Goal: Information Seeking & Learning: Find specific page/section

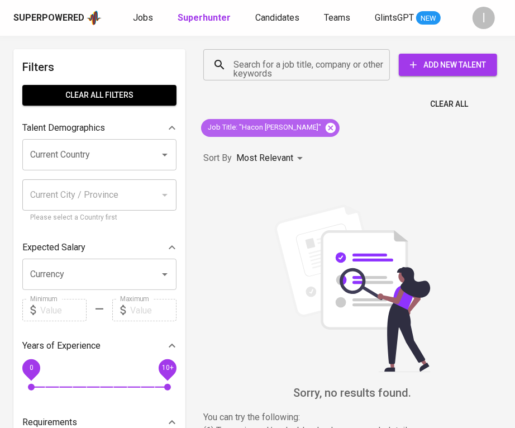
click at [325, 126] on icon at bounding box center [330, 127] width 10 height 10
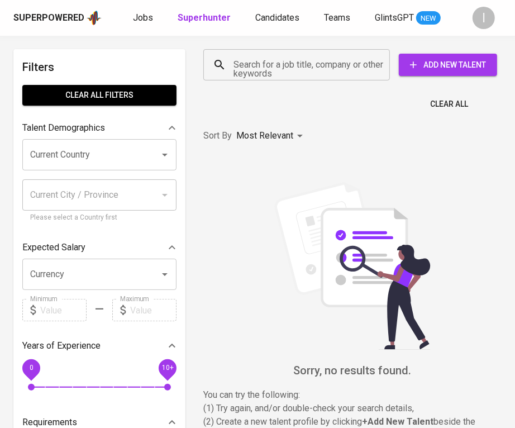
click at [338, 65] on input "Search for a job title, company or other keywords" at bounding box center [299, 64] width 137 height 21
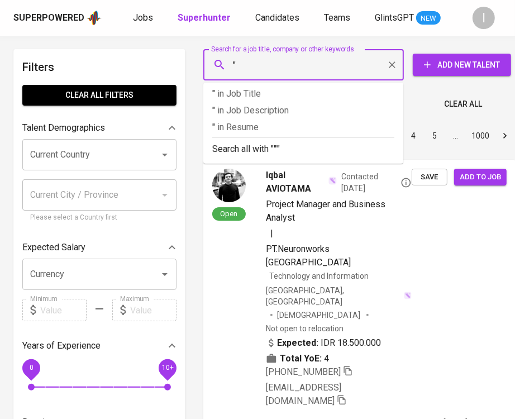
paste input "https://www.instagram.com/modaholdings.id/"
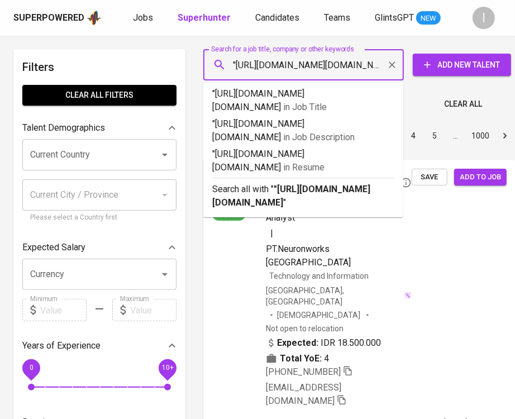
click at [375, 61] on input ""https://www.instagram.com/modaholdings.id/" at bounding box center [306, 64] width 151 height 21
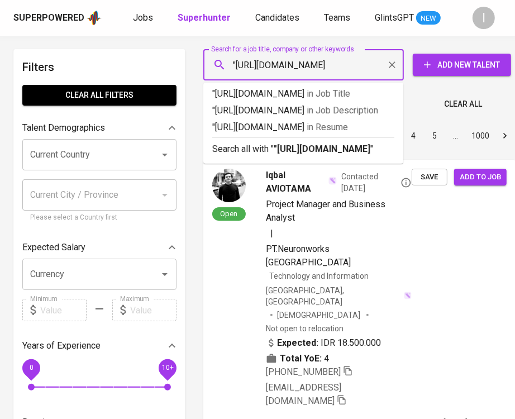
type input ""https://www.instagram.com/".id/"
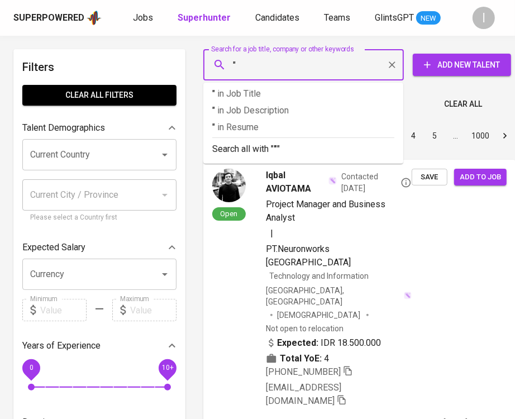
paste input "Moda Holdings"
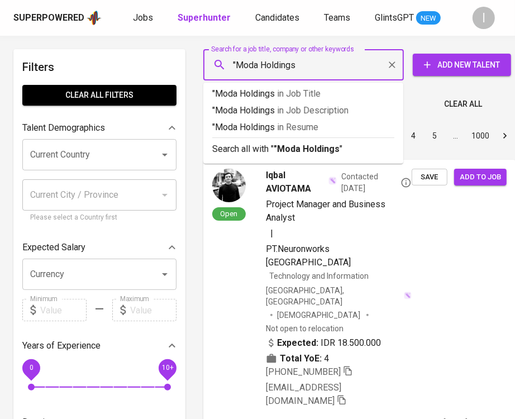
type input ""Moda Holdings""
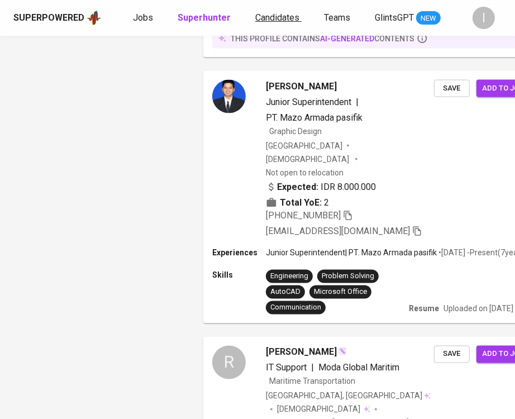
scroll to position [630, 0]
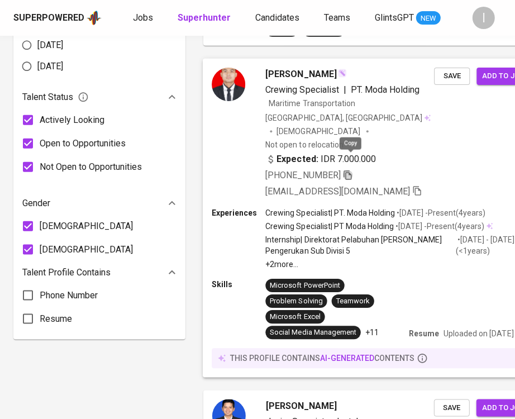
click at [351, 170] on icon "button" at bounding box center [347, 174] width 8 height 9
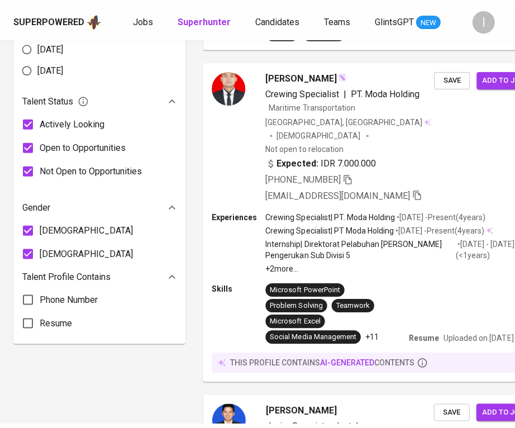
scroll to position [0, 0]
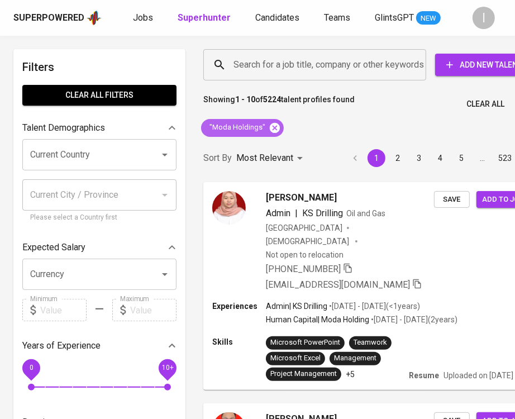
click at [270, 126] on icon at bounding box center [275, 127] width 10 height 10
click at [292, 64] on input "Search for a job title, company or other keywords" at bounding box center [318, 64] width 174 height 21
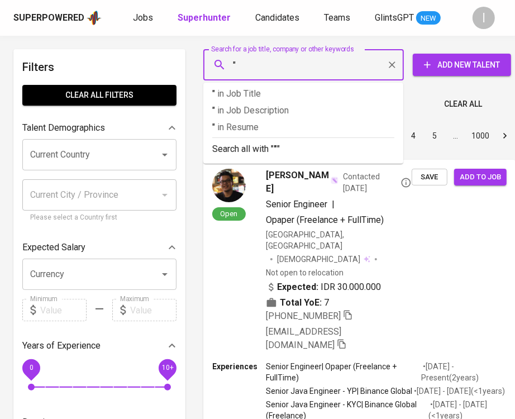
paste input "Cipta Orbit Resiliensi"
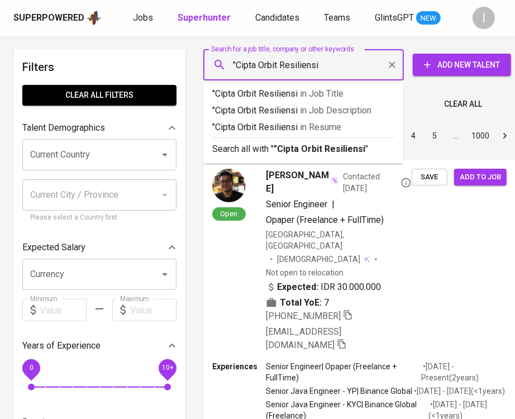
type input ""Cipta Orbit Resiliensi""
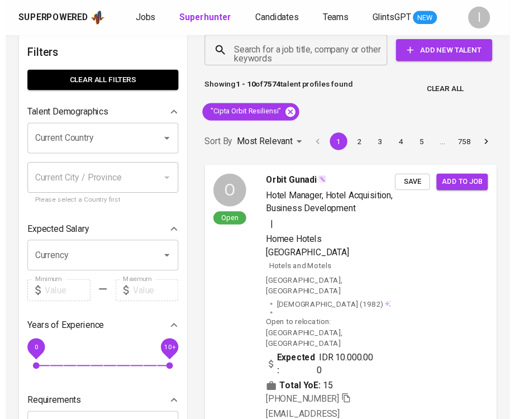
scroll to position [21, 0]
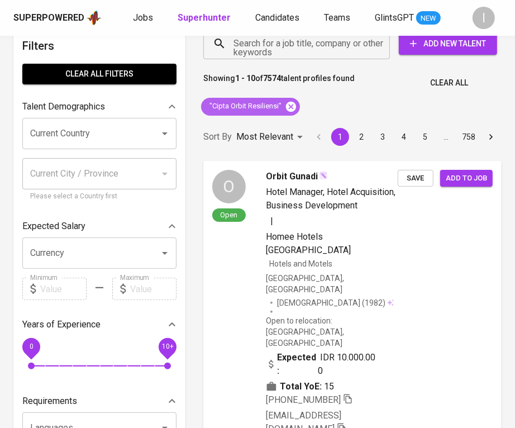
click at [291, 106] on icon at bounding box center [291, 106] width 10 height 10
click at [302, 59] on div "Search for a job title, company or other keywords" at bounding box center [296, 43] width 186 height 31
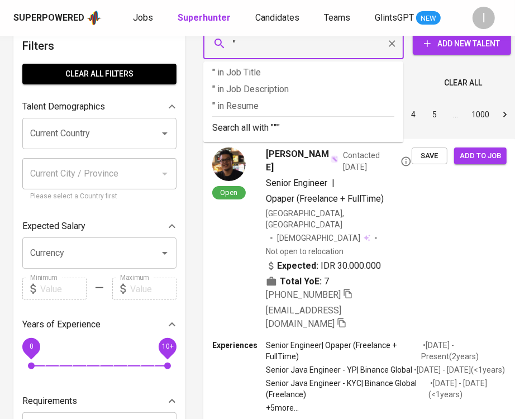
paste input "Koperasi dan Usaha Kecil dan Menengah"
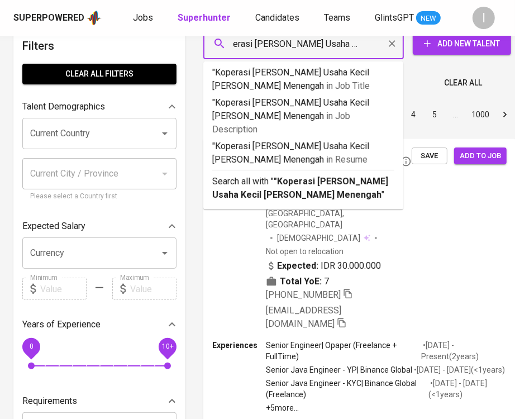
type input ""Koperasi dan Usaha Kecil dan Menengah""
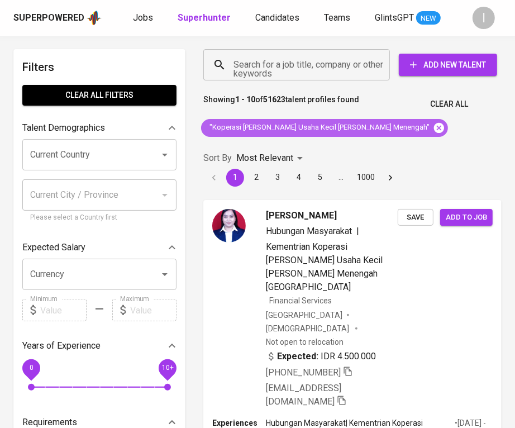
click at [433, 133] on icon at bounding box center [439, 128] width 12 height 12
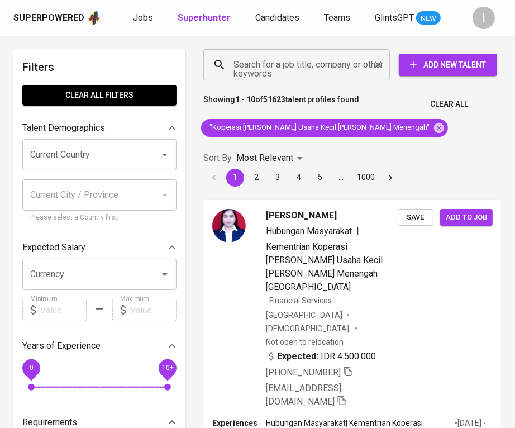
click at [341, 61] on input "Search for a job title, company or other keywords" at bounding box center [299, 64] width 137 height 21
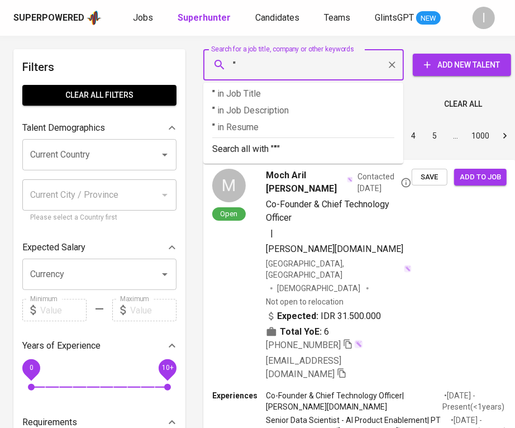
paste input "KEMENKOP"
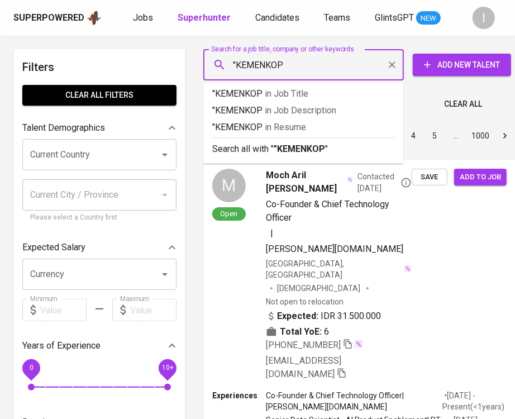
type input ""KEMENKOP""
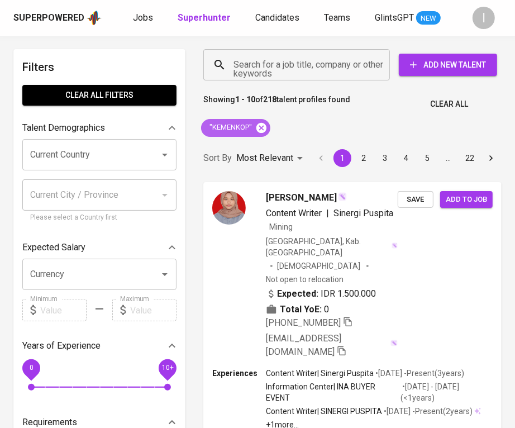
click at [266, 126] on icon at bounding box center [261, 127] width 10 height 10
click at [289, 71] on input "Search for a job title, company or other keywords" at bounding box center [299, 64] width 137 height 21
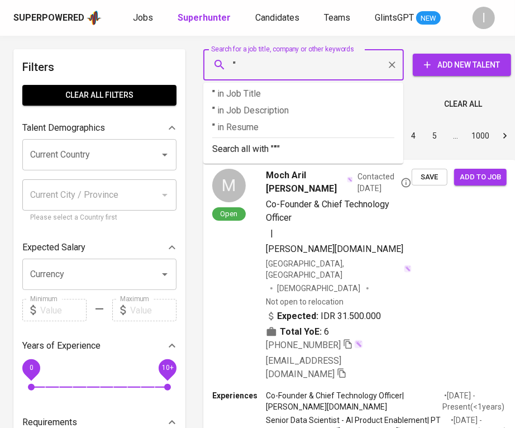
paste input "wilton"
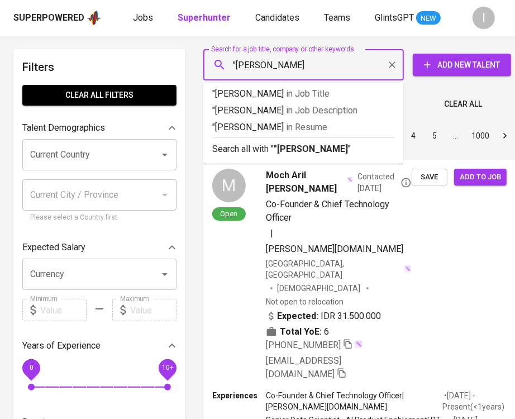
type input ""wilton wahana""
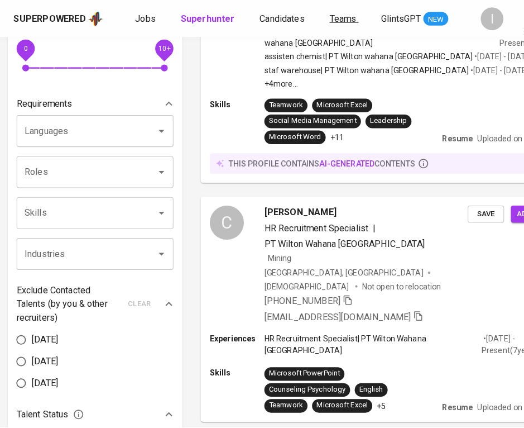
scroll to position [884, 6]
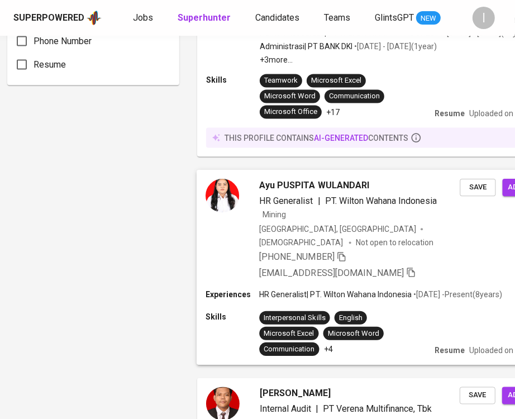
click at [458, 264] on div "Ayu PUSPITA WULANDARI HR Generalist | PT. Wilton Wahana Indonesia Mining Indone…" at bounding box center [379, 229] width 367 height 119
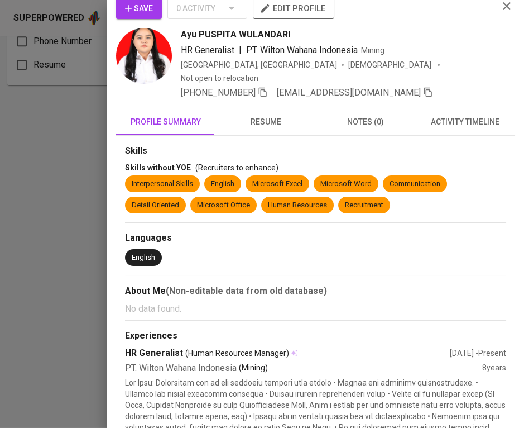
scroll to position [0, 0]
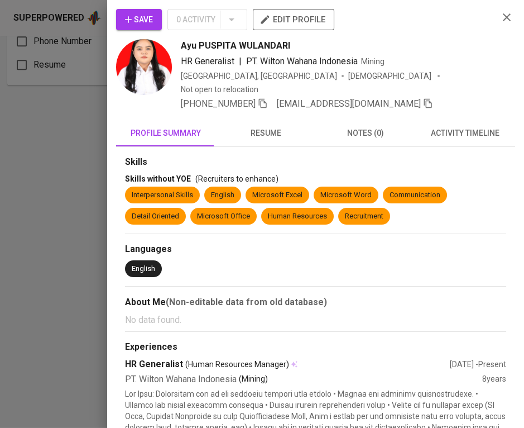
click at [250, 126] on span "resume" at bounding box center [266, 133] width 87 height 14
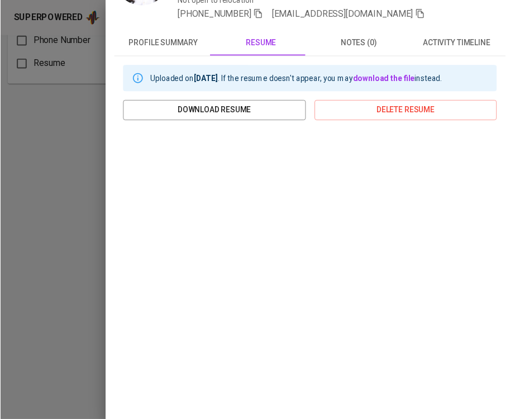
scroll to position [131, 0]
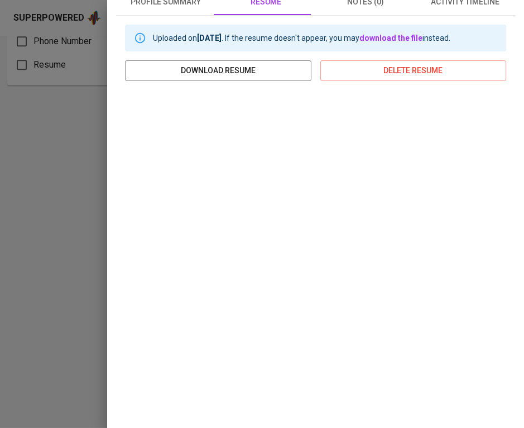
click at [36, 97] on div at bounding box center [262, 214] width 524 height 428
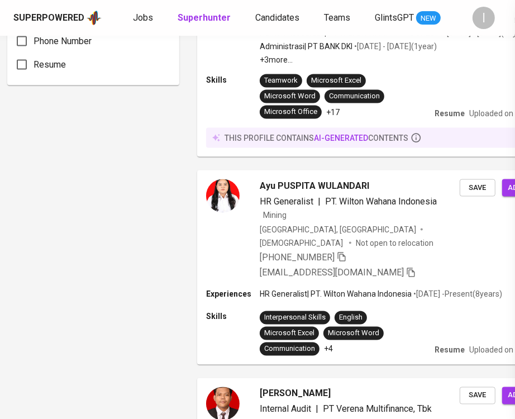
scroll to position [0, 0]
click at [344, 254] on icon "button" at bounding box center [342, 257] width 10 height 10
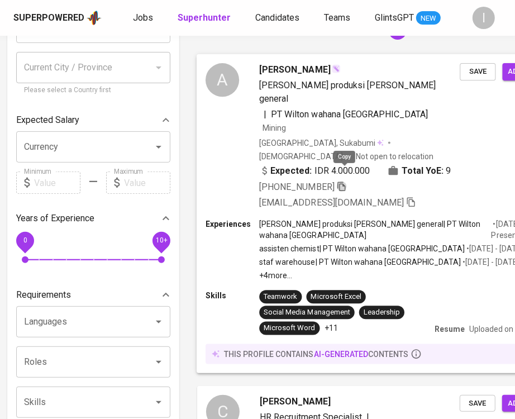
click at [344, 181] on icon "button" at bounding box center [342, 186] width 10 height 10
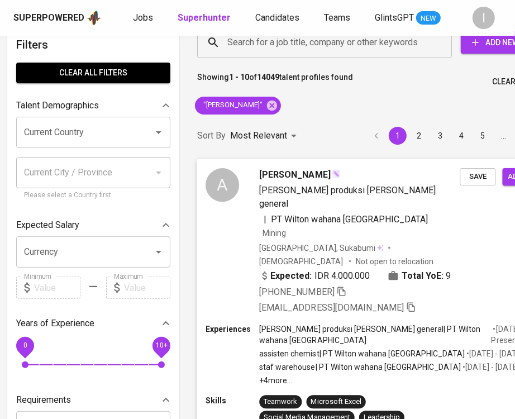
scroll to position [0, 6]
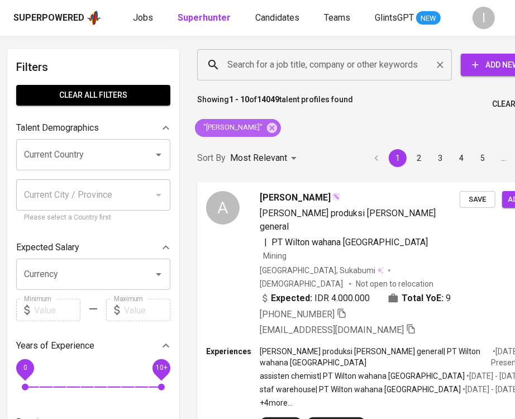
drag, startPoint x: 265, startPoint y: 126, endPoint x: 310, endPoint y: 70, distance: 71.4
click at [266, 126] on icon at bounding box center [272, 128] width 12 height 12
click at [311, 70] on input "Search for a job title, company or other keywords" at bounding box center [326, 64] width 205 height 21
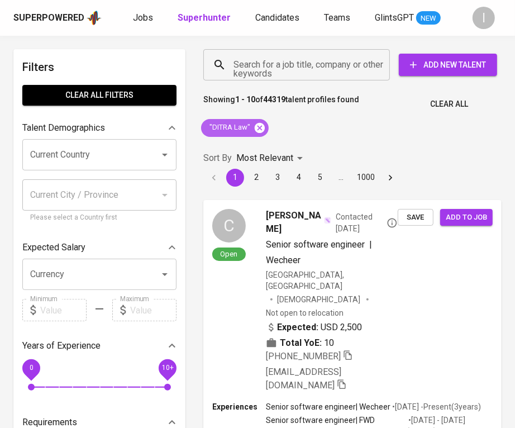
click at [260, 129] on icon at bounding box center [259, 128] width 12 height 12
click at [295, 73] on input "Search for a job title, company or other keywords" at bounding box center [299, 64] width 137 height 21
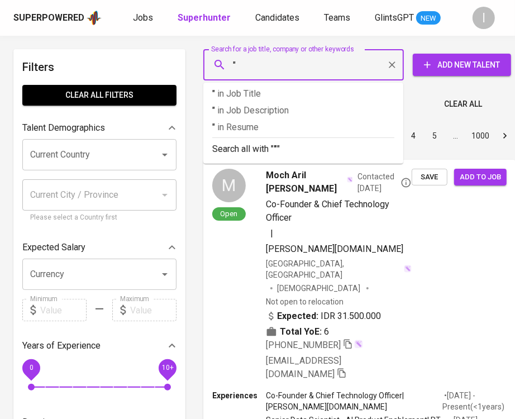
paste input "Karya Mekar Dewatamali"
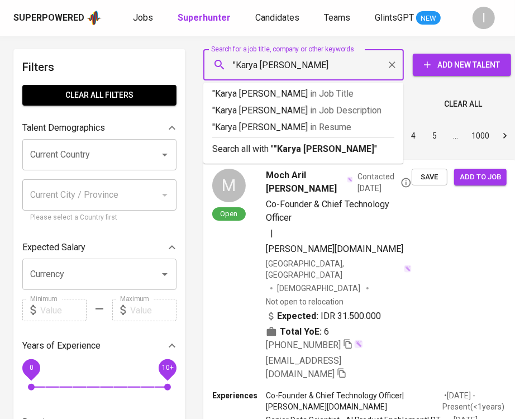
type input ""Karya Mekar Dewatamali""
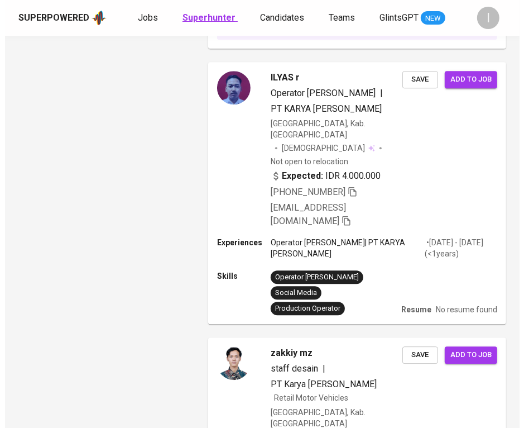
scroll to position [2242, 0]
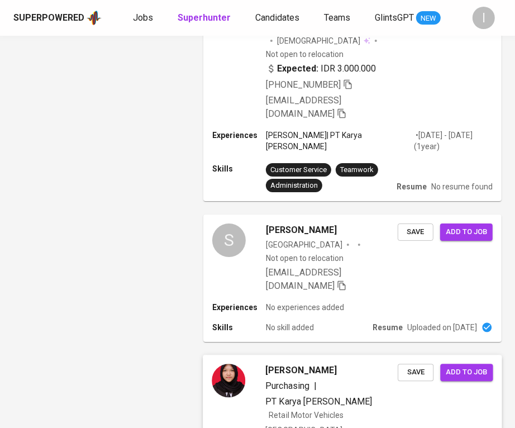
click at [411, 355] on div "Filia Sandra Purchasing | PT Karya Mekar Dewatamali Retail Motor Vehicles Indon…" at bounding box center [352, 435] width 299 height 161
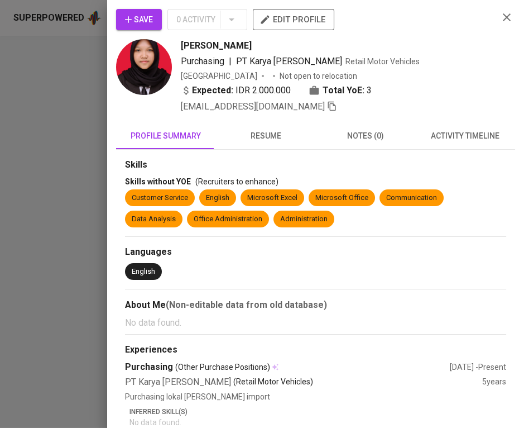
click at [280, 136] on span "resume" at bounding box center [266, 136] width 87 height 14
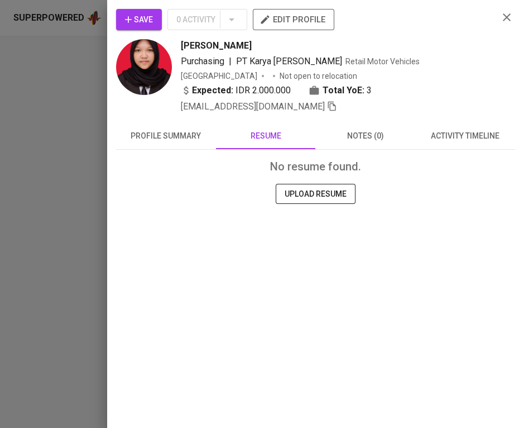
click at [176, 137] on span "profile summary" at bounding box center [166, 136] width 87 height 14
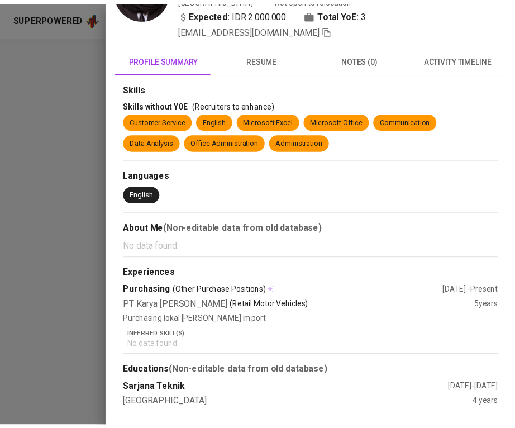
scroll to position [0, 0]
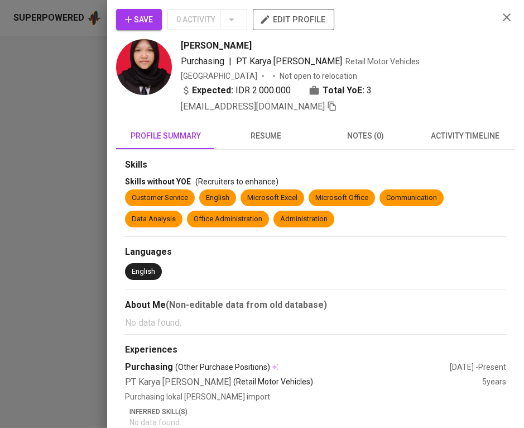
click at [500, 21] on icon "button" at bounding box center [506, 17] width 13 height 13
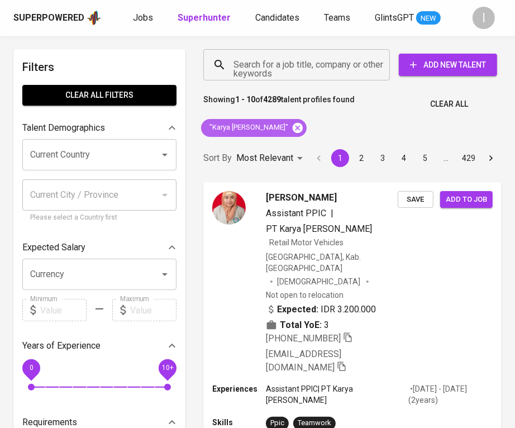
click at [303, 130] on icon at bounding box center [298, 127] width 10 height 10
click at [308, 63] on input "Search for a job title, company or other keywords" at bounding box center [299, 64] width 137 height 21
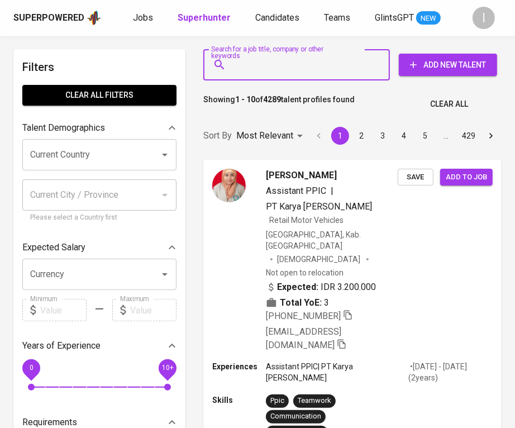
paste input "lianawaty53@gmail.com"
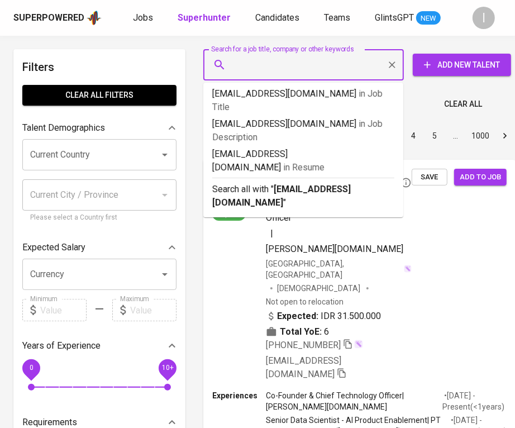
type input "lianawaty53@gmail.com"
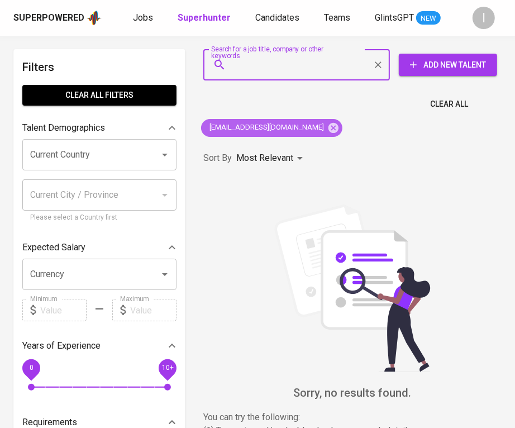
drag, startPoint x: 299, startPoint y: 128, endPoint x: 312, endPoint y: 85, distance: 44.5
click at [327, 128] on icon at bounding box center [333, 128] width 12 height 12
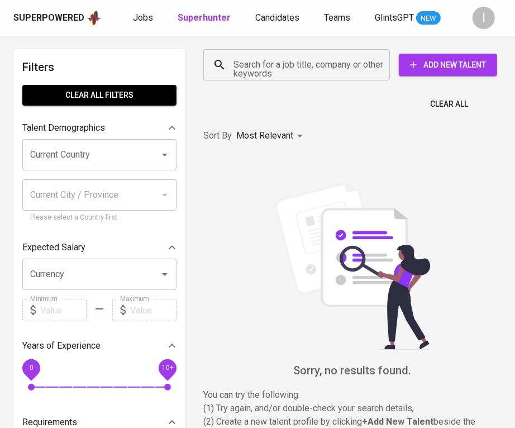
click at [316, 65] on input "Search for a job title, company or other keywords" at bounding box center [299, 64] width 137 height 21
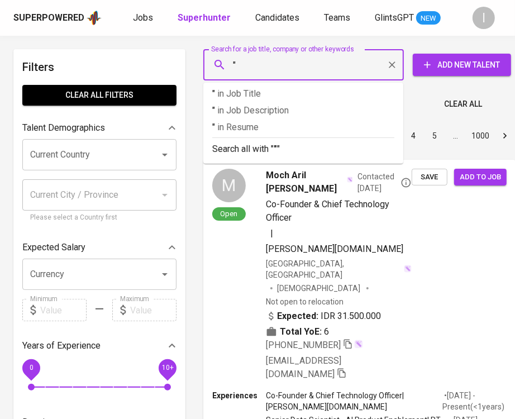
paste input "BALI RESOR EKSOTIS"
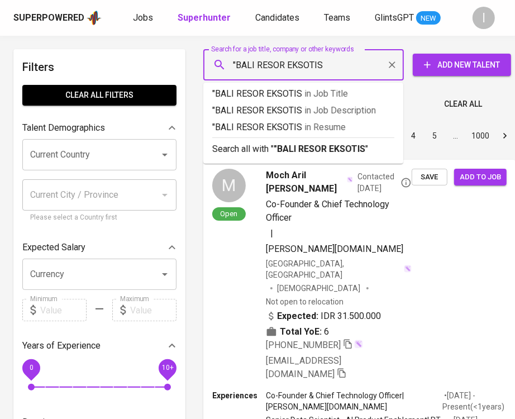
type input ""BALI RESOR EKSOTIS""
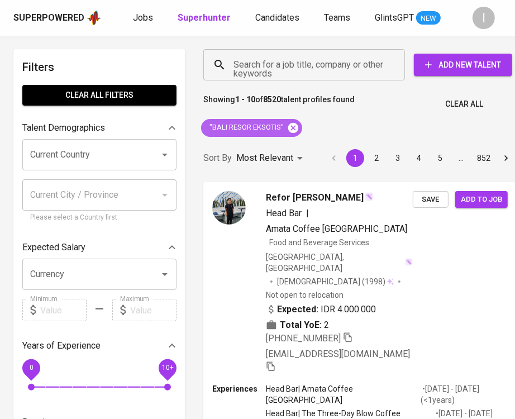
click at [294, 126] on icon at bounding box center [293, 128] width 12 height 12
click at [334, 63] on input "Search for a job title, company or other keywords" at bounding box center [307, 64] width 152 height 21
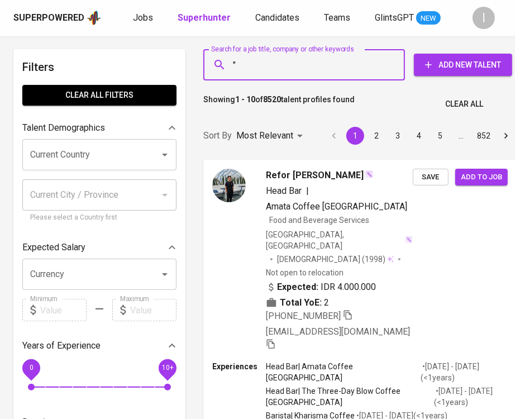
paste input "SBA Wood Industries"
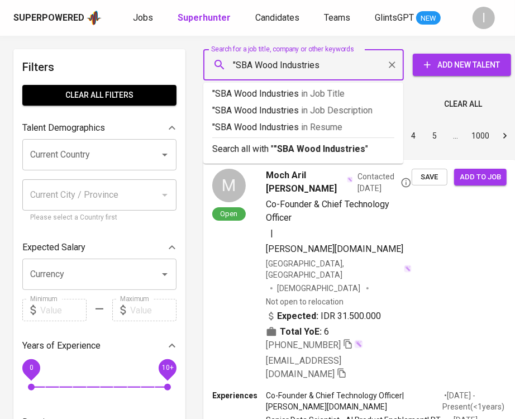
type input ""SBA Wood Industries""
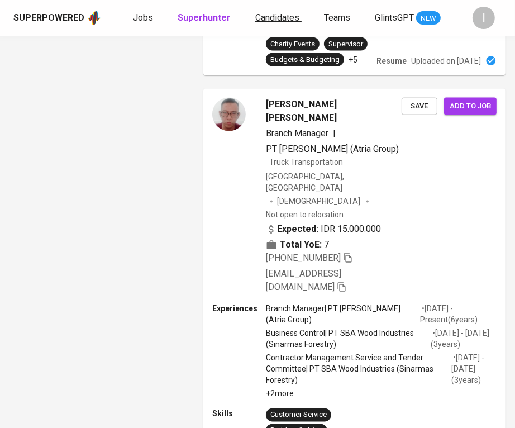
scroll to position [1360, 0]
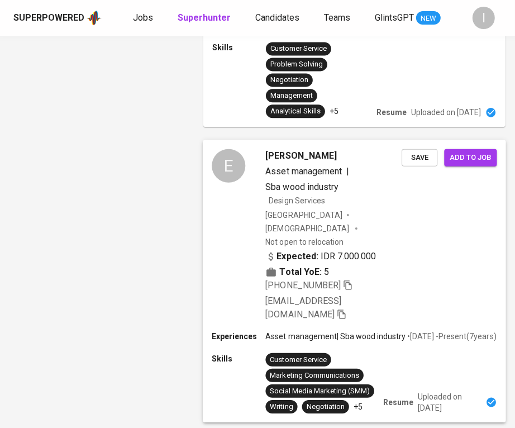
click at [347, 280] on icon "button" at bounding box center [348, 285] width 10 height 10
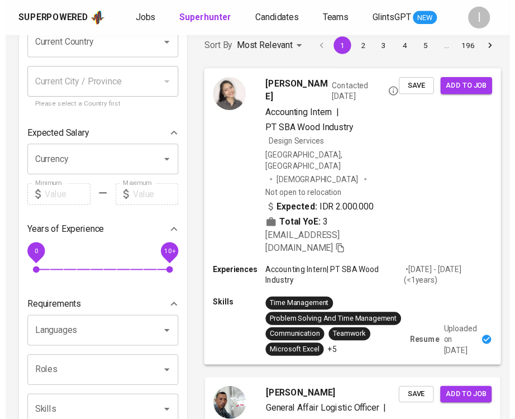
scroll to position [0, 0]
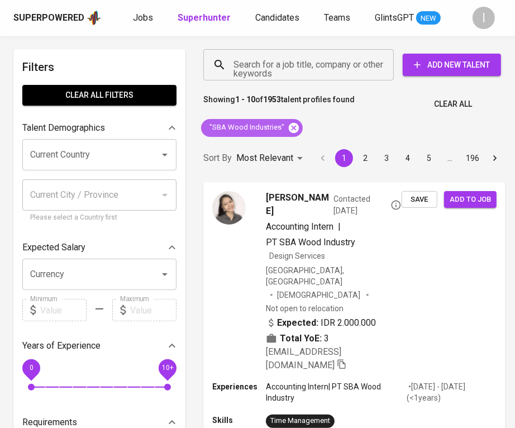
click at [294, 127] on icon at bounding box center [294, 127] width 10 height 10
click at [318, 71] on input "Search for a job title, company or other keywords" at bounding box center [301, 64] width 141 height 21
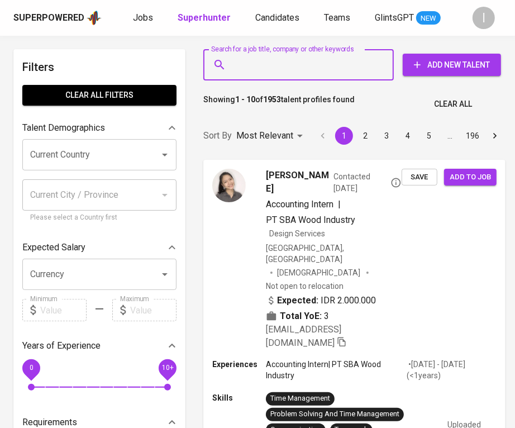
paste input "devypuspittasari@gmail.com"
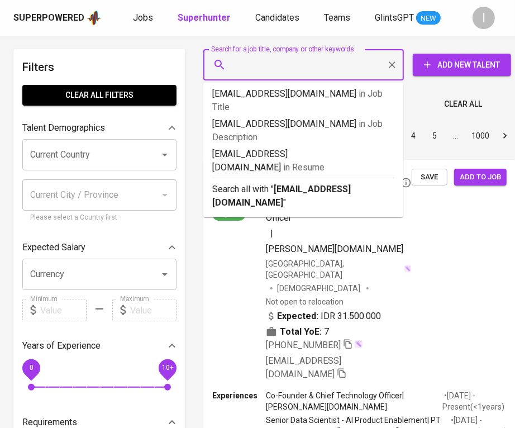
type input "devypuspittasari@gmail.com"
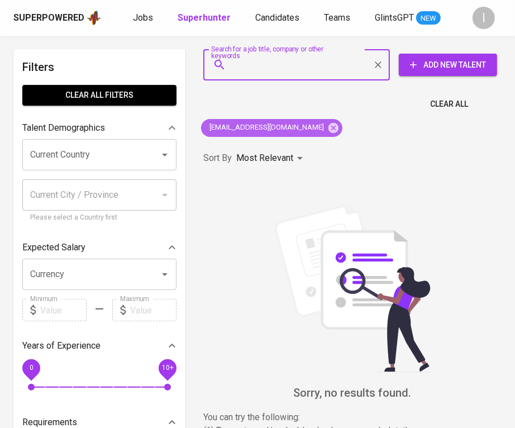
drag, startPoint x: 313, startPoint y: 130, endPoint x: 313, endPoint y: 116, distance: 14.0
click at [328, 130] on icon at bounding box center [333, 127] width 10 height 10
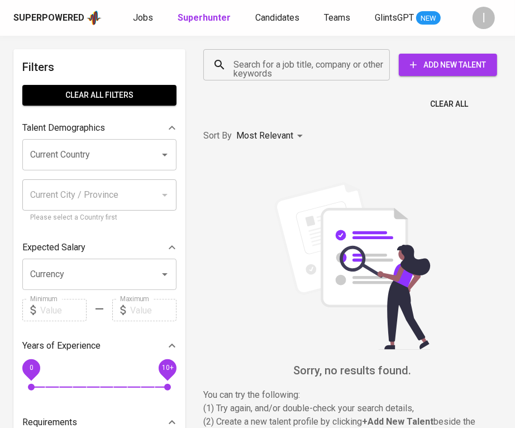
click at [312, 70] on input "Search for a job title, company or other keywords" at bounding box center [299, 64] width 137 height 21
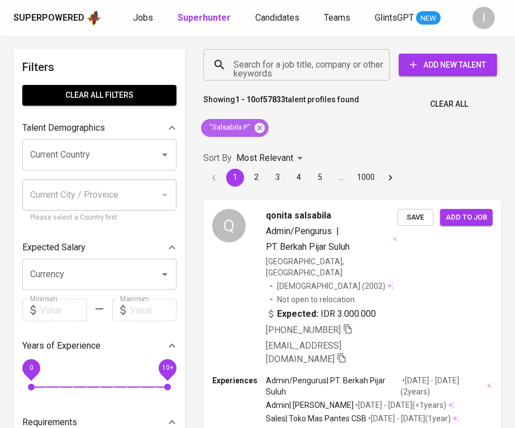
drag, startPoint x: 263, startPoint y: 129, endPoint x: 281, endPoint y: 71, distance: 60.2
click at [263, 128] on icon at bounding box center [260, 127] width 10 height 10
click at [281, 71] on input "Search for a job title, company or other keywords" at bounding box center [299, 64] width 137 height 21
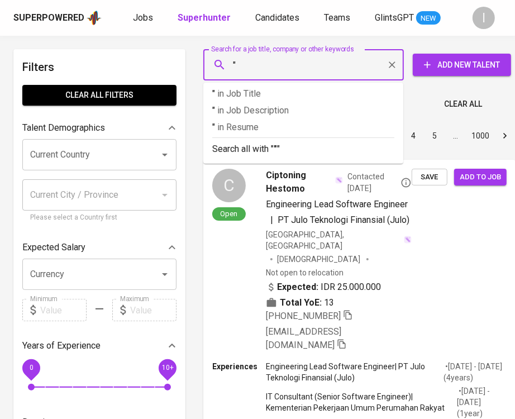
paste input "THUAN HAI INDONESIA"
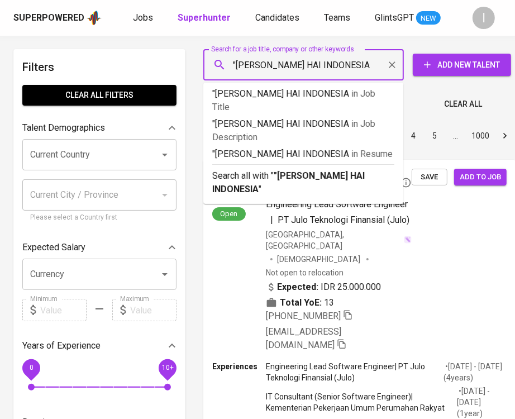
type input ""THUAN HAI INDONESIA""
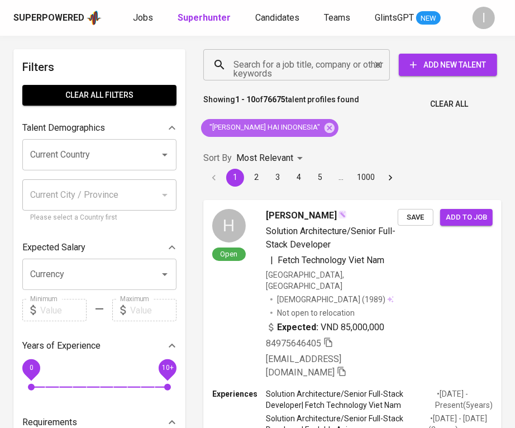
click at [324, 127] on icon at bounding box center [329, 127] width 10 height 10
click at [317, 70] on input "Search for a job title, company or other keywords" at bounding box center [299, 64] width 137 height 21
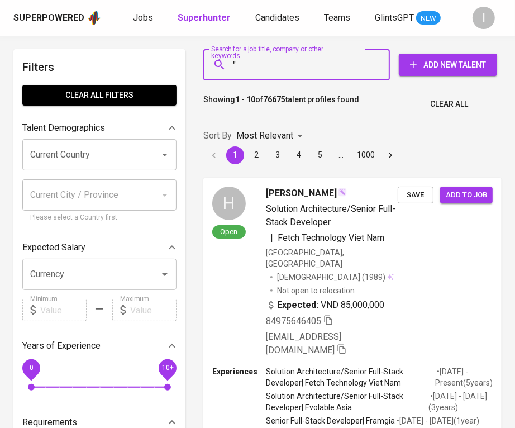
paste input "https://www.raintechnovation.com/"
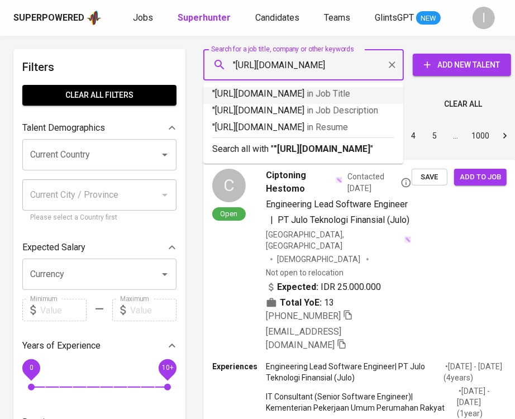
drag, startPoint x: 287, startPoint y: 66, endPoint x: 236, endPoint y: 64, distance: 51.4
click at [236, 64] on input ""https://www.raintechnovation.com/" at bounding box center [306, 64] width 151 height 21
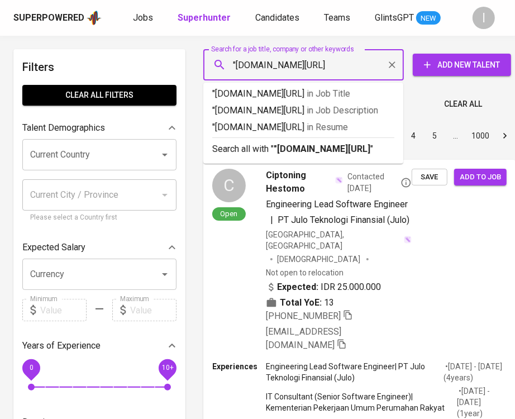
drag, startPoint x: 267, startPoint y: 65, endPoint x: 327, endPoint y: 64, distance: 59.8
click at [329, 65] on input ""raintechnovation.com/" at bounding box center [306, 64] width 151 height 21
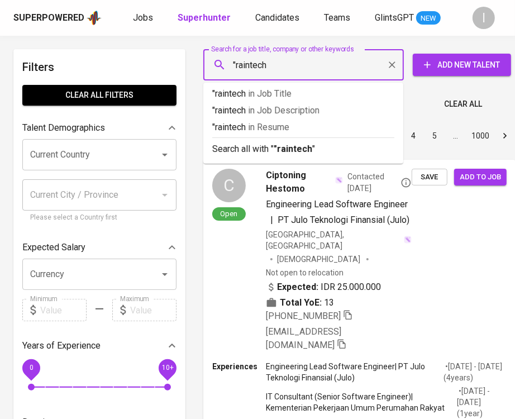
type input ""raintech""
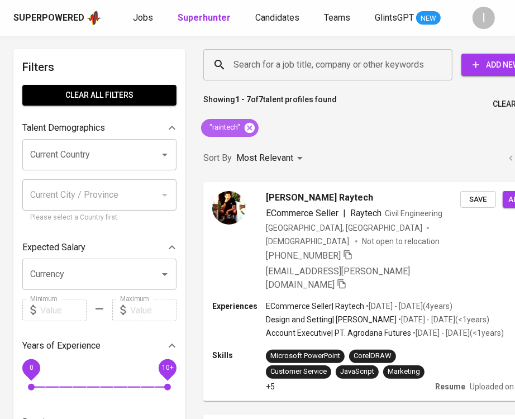
click at [252, 126] on icon at bounding box center [249, 127] width 10 height 10
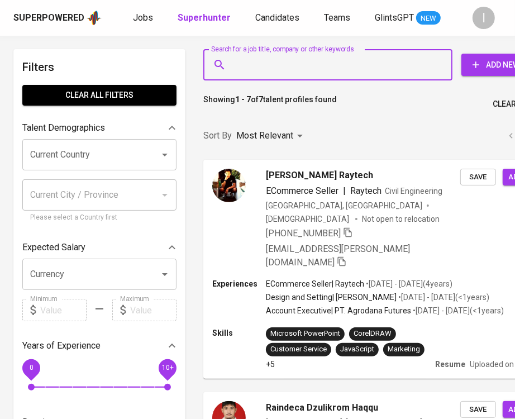
click at [304, 71] on input "Search for a job title, company or other keywords" at bounding box center [331, 64] width 200 height 21
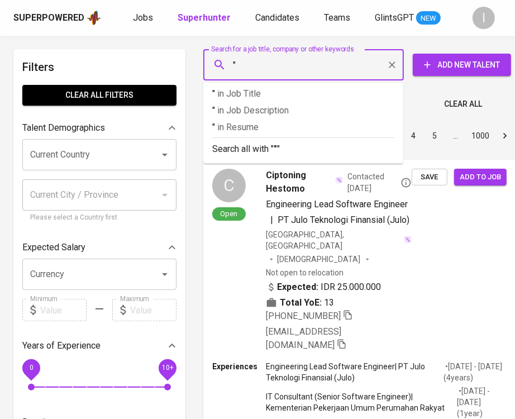
paste input "Cipta Aroma Kimia"
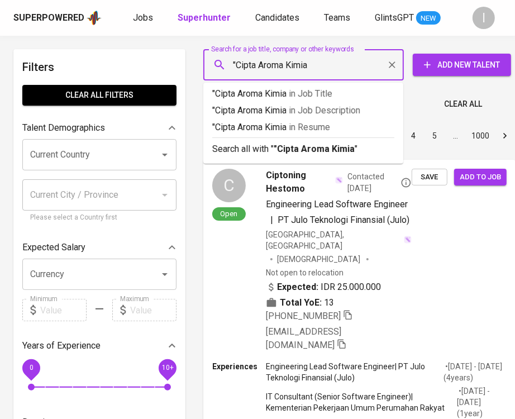
type input ""Cipta Aroma Kimia""
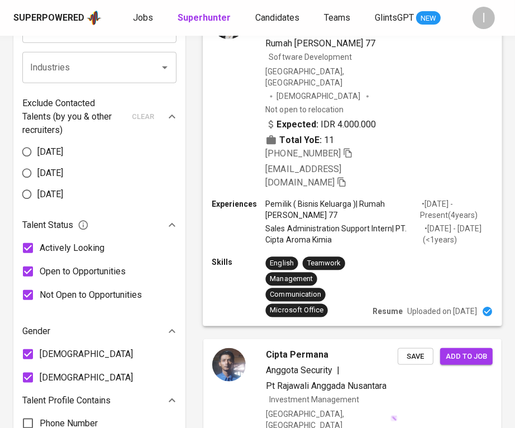
scroll to position [502, 0]
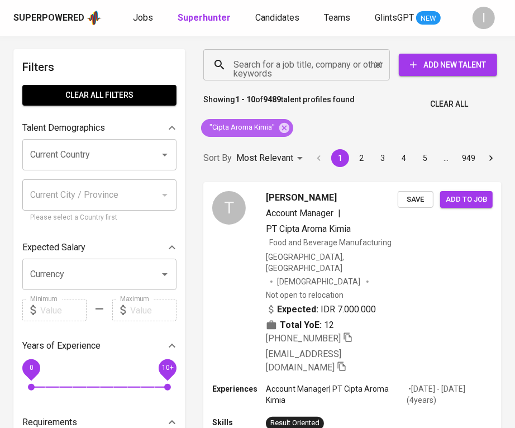
drag, startPoint x: 286, startPoint y: 126, endPoint x: 299, endPoint y: 74, distance: 53.6
click at [285, 126] on icon at bounding box center [284, 127] width 10 height 10
click at [297, 79] on div "Search for a job title, company or other keywords" at bounding box center [296, 64] width 186 height 31
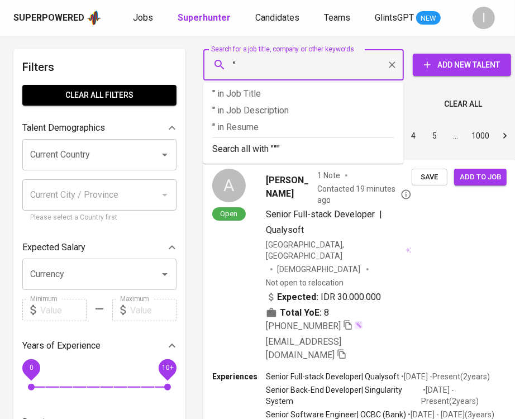
paste input "[PERSON_NAME]"
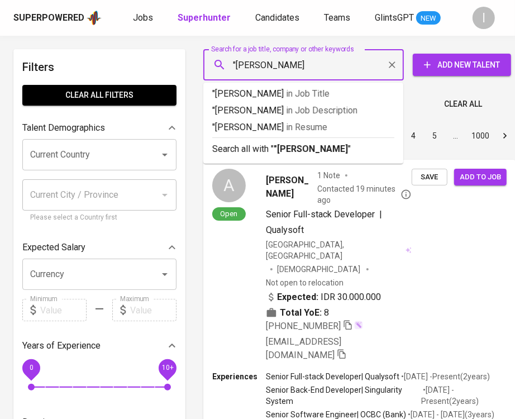
type input ""[PERSON_NAME]""
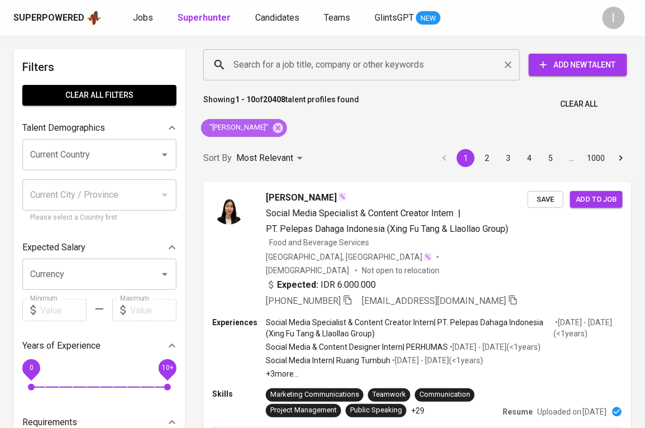
drag, startPoint x: 278, startPoint y: 131, endPoint x: 409, endPoint y: 79, distance: 140.6
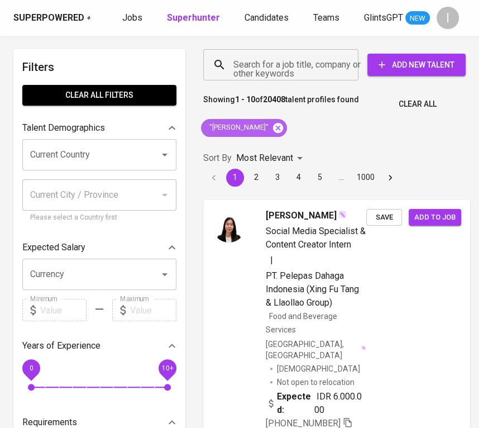
click at [281, 126] on icon at bounding box center [278, 127] width 10 height 10
click at [289, 70] on input "Search for a job title, company or other keywords" at bounding box center [284, 64] width 106 height 21
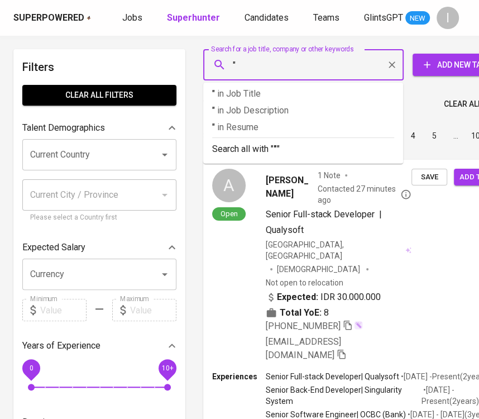
paste input "Global Investment Institusi"
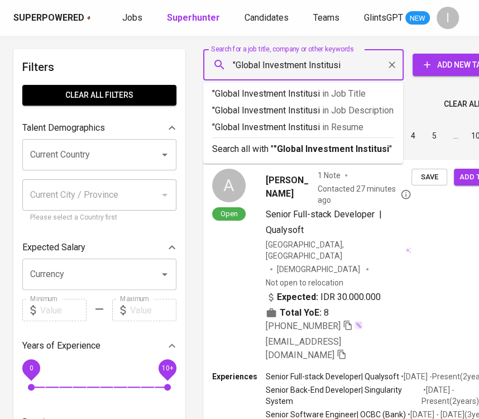
type input ""Global Investment Institusi""
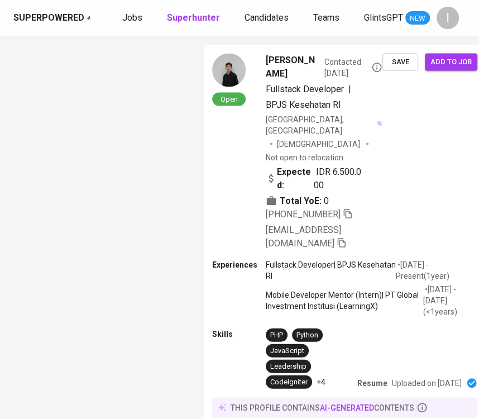
scroll to position [679, 0]
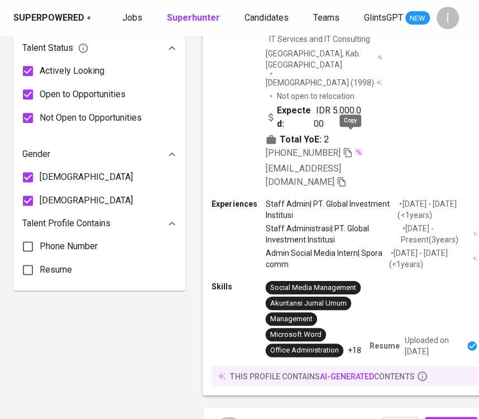
click at [351, 147] on icon "button" at bounding box center [348, 152] width 10 height 10
